Goal: Task Accomplishment & Management: Manage account settings

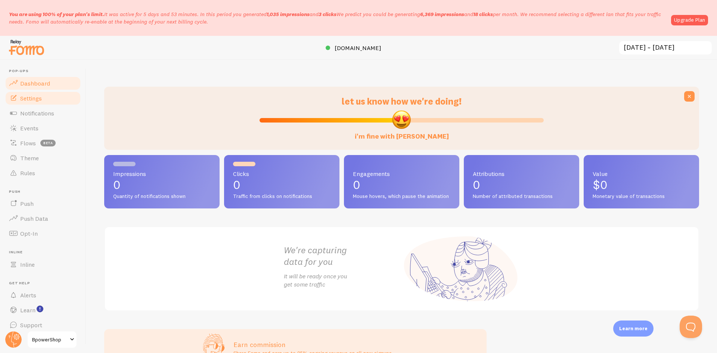
click at [41, 98] on span "Settings" at bounding box center [31, 98] width 22 height 7
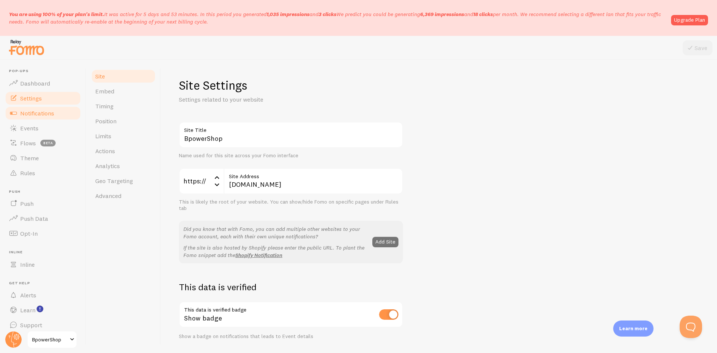
click at [43, 111] on span "Notifications" at bounding box center [37, 112] width 34 height 7
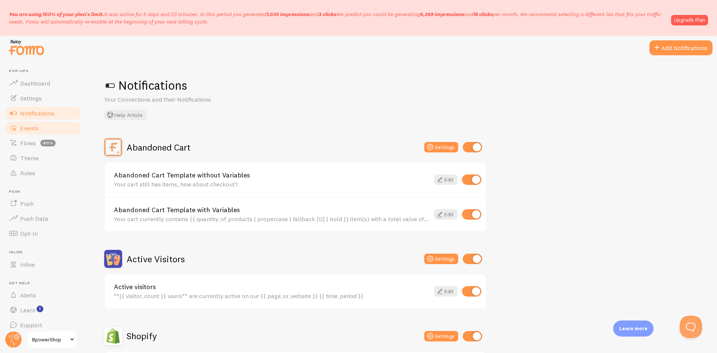
click at [42, 131] on link "Events" at bounding box center [42, 128] width 77 height 15
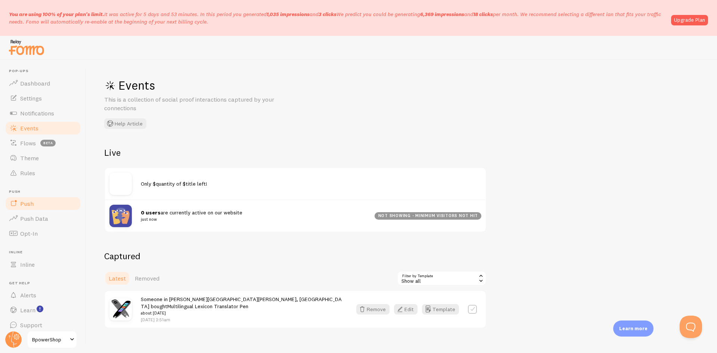
click at [43, 203] on link "Push" at bounding box center [42, 203] width 77 height 15
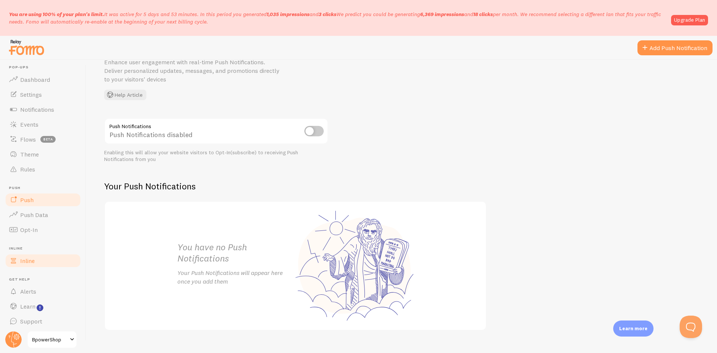
scroll to position [6, 0]
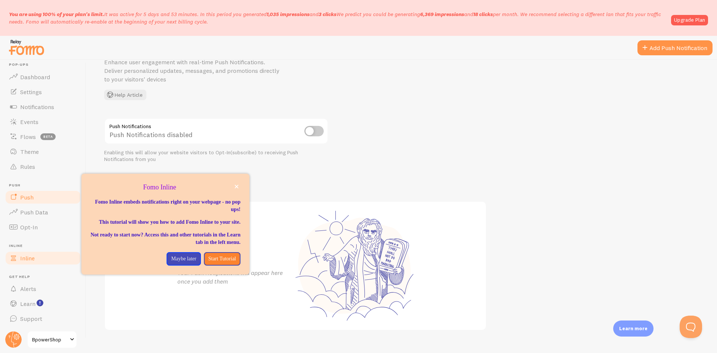
click at [37, 260] on link "Inline" at bounding box center [42, 258] width 77 height 15
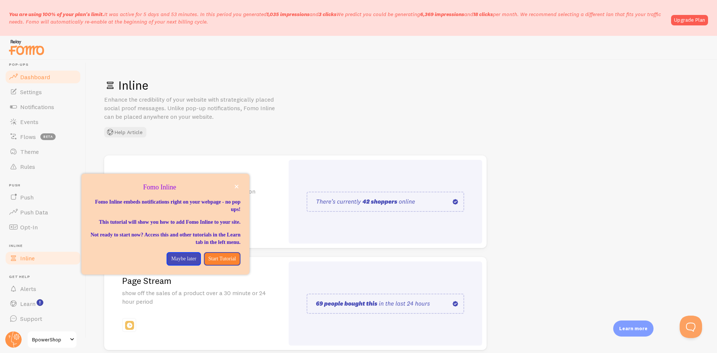
click at [41, 73] on span "Dashboard" at bounding box center [35, 76] width 30 height 7
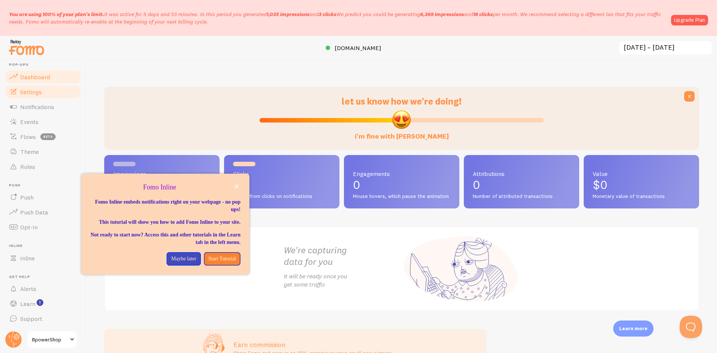
click at [34, 93] on span "Settings" at bounding box center [31, 91] width 22 height 7
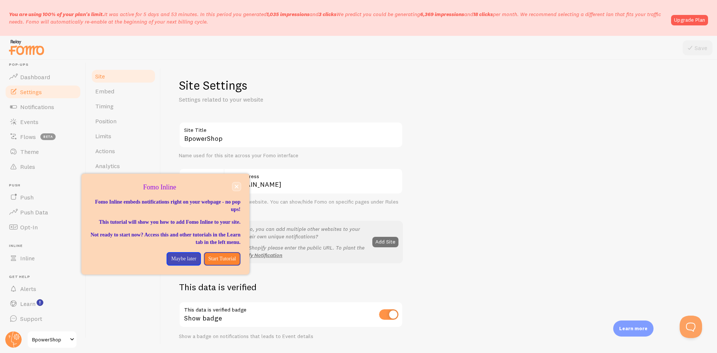
click at [235, 189] on button "close," at bounding box center [237, 187] width 8 height 8
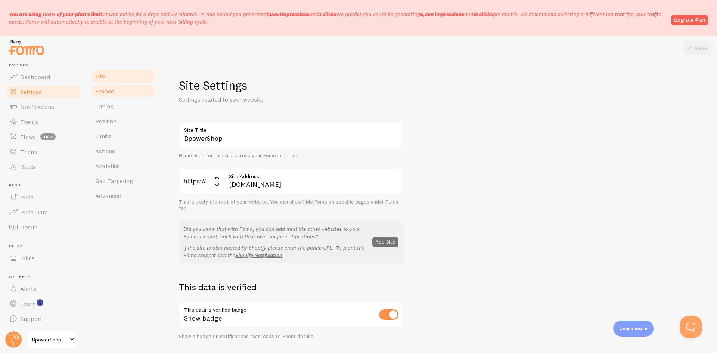
click at [114, 94] on link "Embed" at bounding box center [123, 91] width 65 height 15
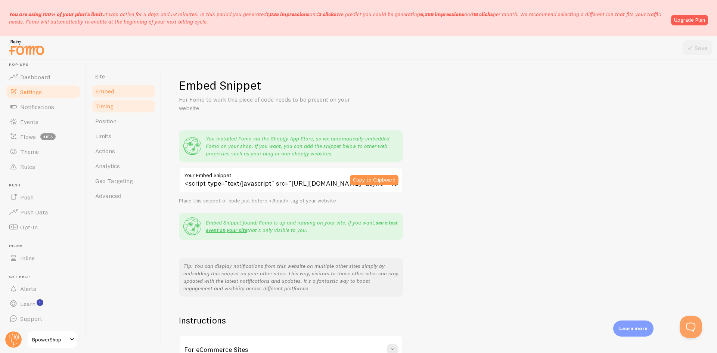
click at [113, 107] on span "Timing" at bounding box center [104, 105] width 18 height 7
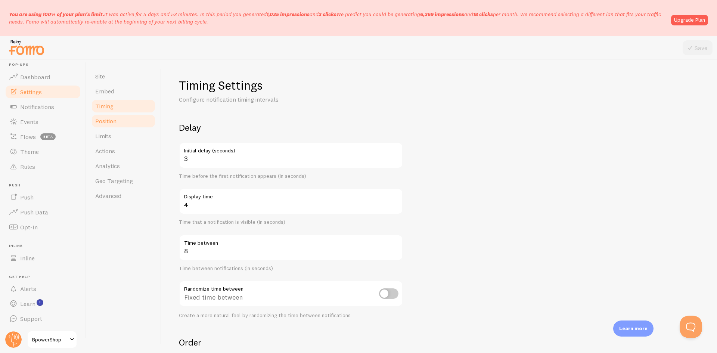
click at [114, 120] on span "Position" at bounding box center [105, 120] width 21 height 7
